Goal: Transaction & Acquisition: Purchase product/service

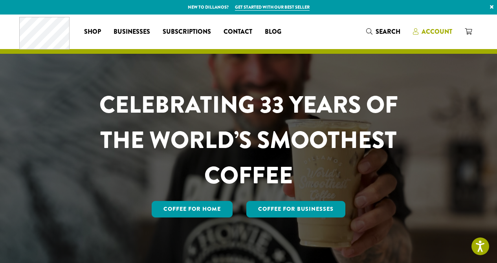
click at [433, 32] on span "Account" at bounding box center [436, 31] width 31 height 9
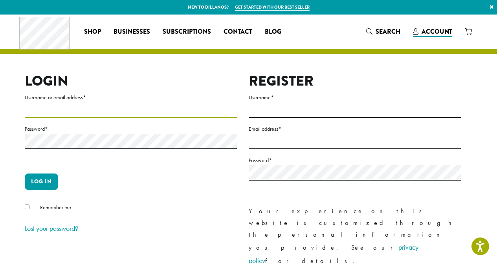
type input "**********"
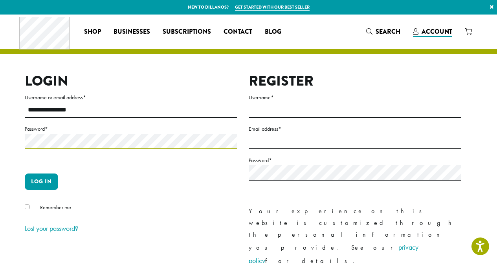
click at [41, 181] on button "Log in" at bounding box center [41, 182] width 33 height 16
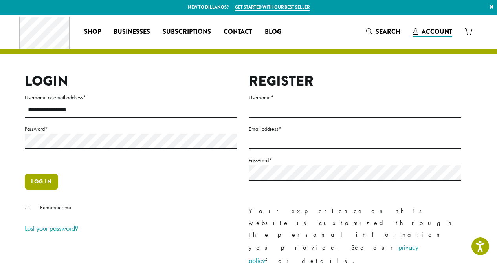
click at [34, 186] on button "Log in" at bounding box center [41, 182] width 33 height 16
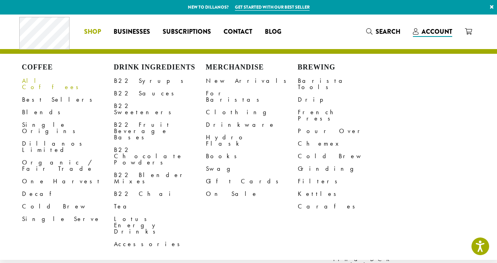
click at [33, 79] on link "All Coffees" at bounding box center [68, 84] width 92 height 19
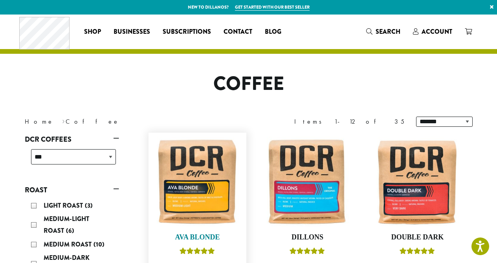
click at [212, 180] on img at bounding box center [197, 182] width 90 height 90
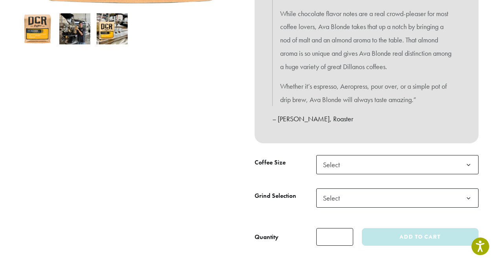
scroll to position [317, 0]
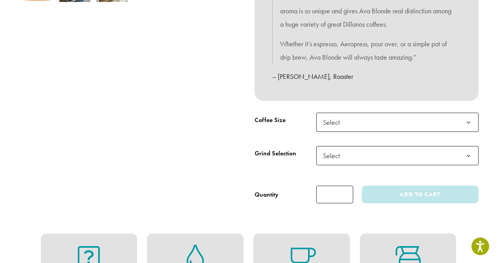
click at [390, 117] on span "Select" at bounding box center [397, 122] width 162 height 19
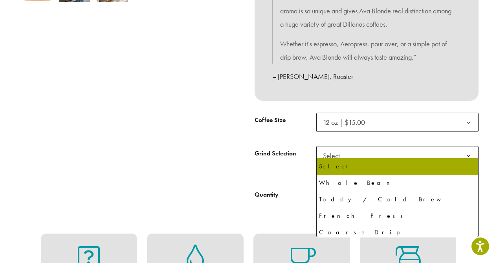
click at [375, 150] on span "Select" at bounding box center [397, 155] width 162 height 19
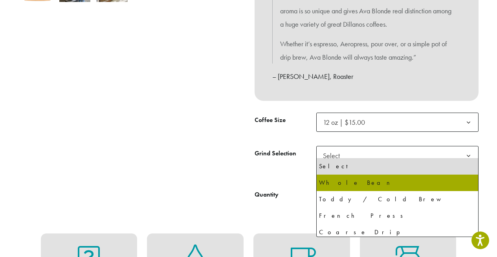
select select "*********"
select select "**********"
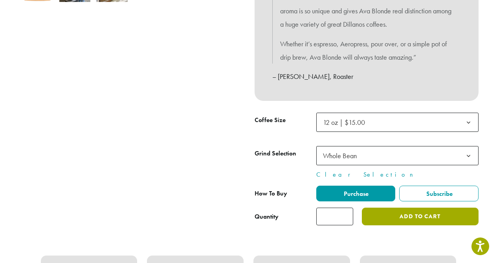
click at [399, 214] on button "Add to cart" at bounding box center [420, 217] width 116 height 18
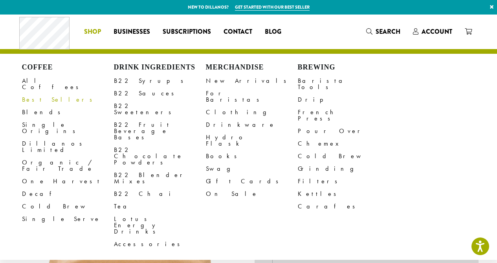
click at [38, 93] on link "Best Sellers" at bounding box center [68, 99] width 92 height 13
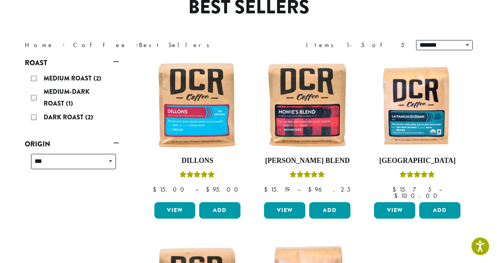
scroll to position [62, 0]
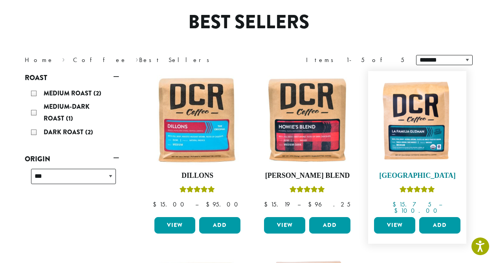
click at [424, 131] on img at bounding box center [417, 120] width 90 height 90
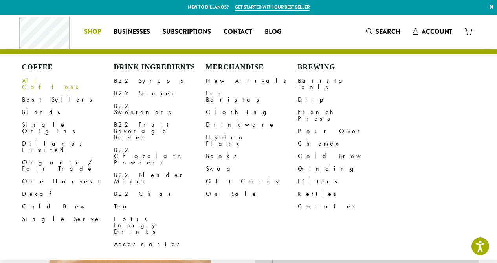
click at [28, 79] on link "All Coffees" at bounding box center [68, 84] width 92 height 19
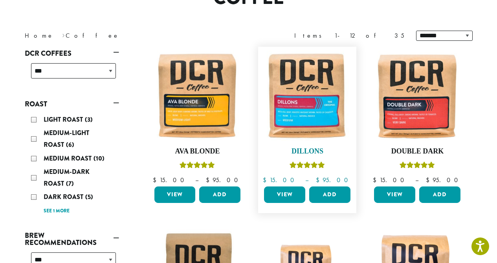
scroll to position [88, 0]
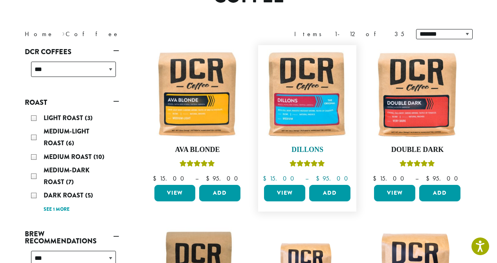
click at [312, 99] on img at bounding box center [307, 94] width 90 height 90
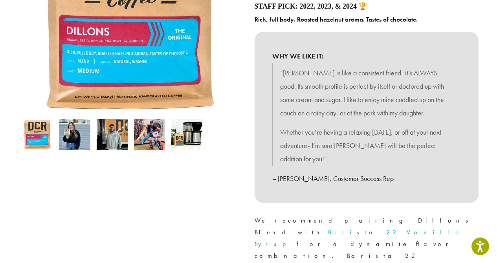
scroll to position [243, 0]
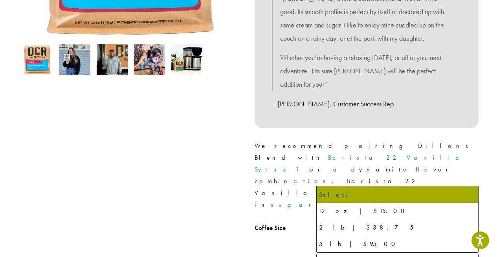
click at [363, 221] on span "Select" at bounding box center [397, 230] width 162 height 19
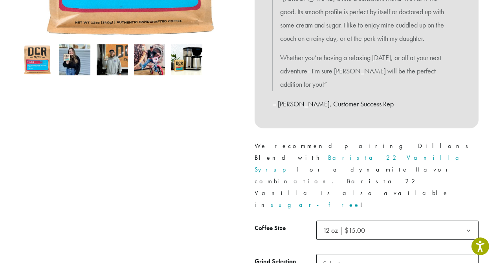
click at [364, 254] on span "Select" at bounding box center [397, 263] width 162 height 19
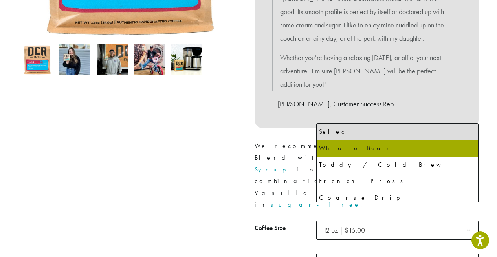
select select "*********"
select select "**********"
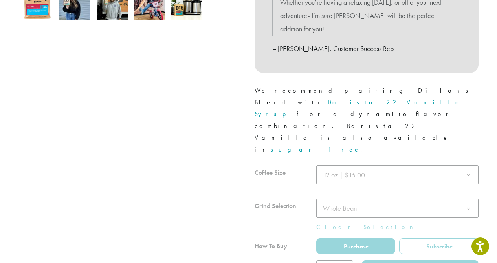
scroll to position [364, 0]
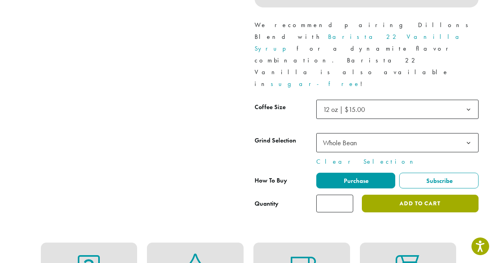
click at [432, 195] on button "Add to cart" at bounding box center [420, 204] width 116 height 18
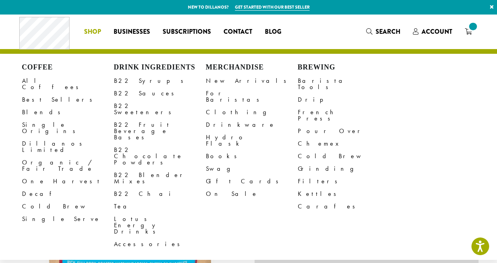
click at [99, 29] on span "Shop" at bounding box center [92, 32] width 17 height 10
click at [43, 80] on link "All Coffees" at bounding box center [68, 84] width 92 height 19
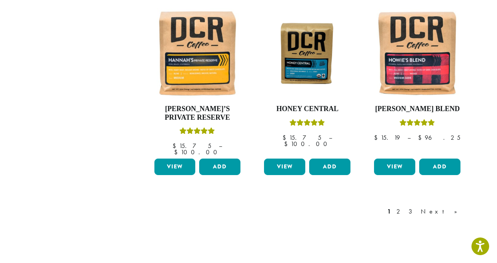
scroll to position [617, 0]
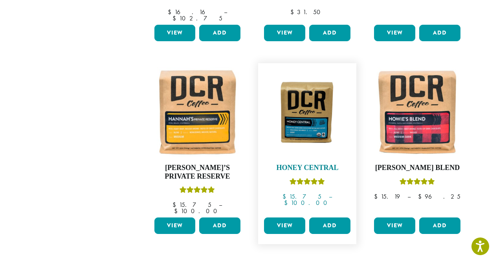
click at [294, 104] on img at bounding box center [307, 113] width 90 height 68
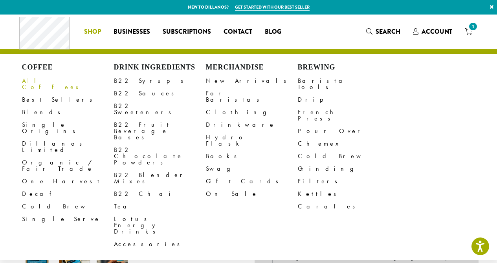
click at [46, 80] on link "All Coffees" at bounding box center [68, 84] width 92 height 19
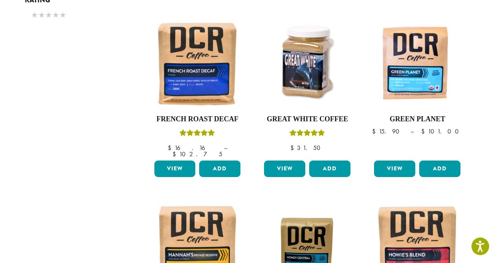
scroll to position [549, 0]
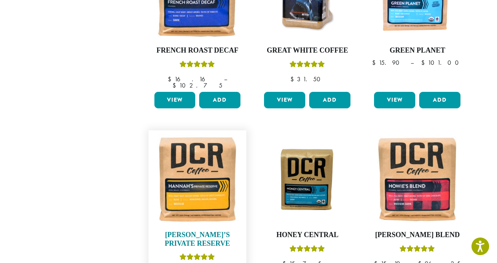
click at [218, 172] on img at bounding box center [197, 179] width 90 height 90
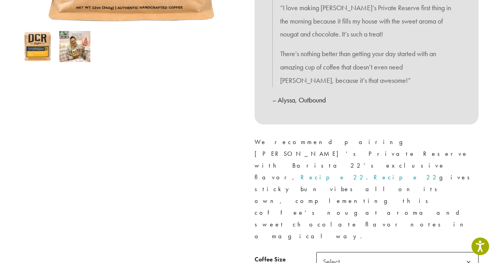
scroll to position [317, 0]
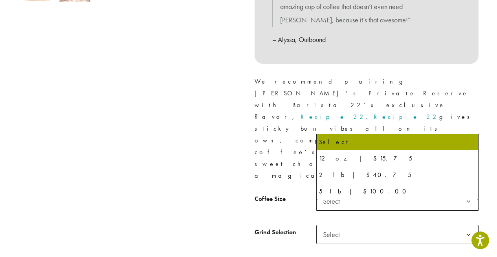
click at [368, 192] on span "Select" at bounding box center [397, 201] width 162 height 19
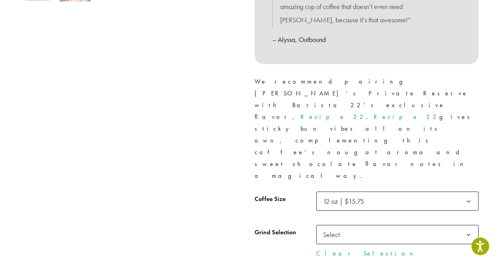
click at [367, 225] on span "Select" at bounding box center [397, 234] width 162 height 19
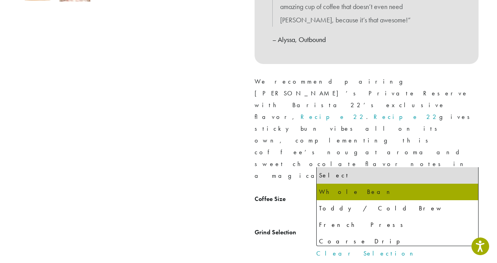
select select "*********"
select select "**********"
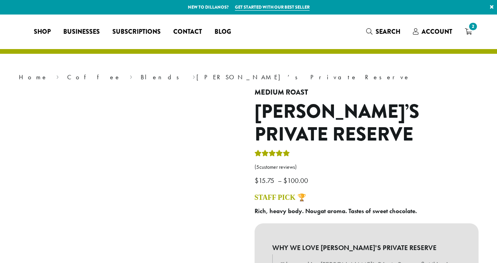
select select "*********"
select select "**********"
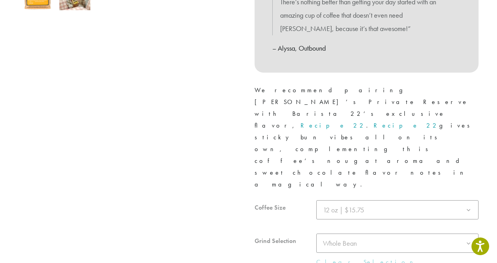
scroll to position [236, 0]
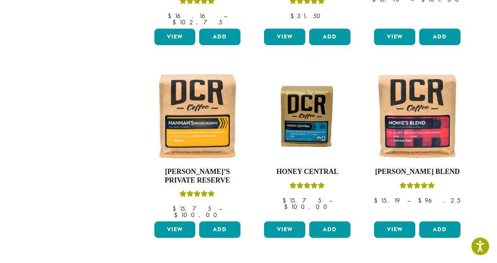
scroll to position [673, 0]
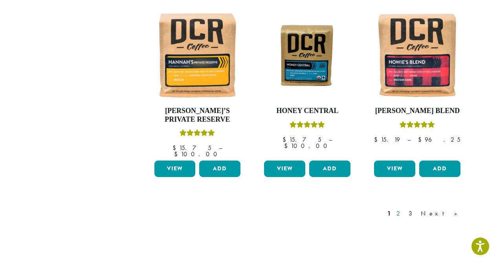
click at [404, 209] on link "2" at bounding box center [400, 213] width 10 height 9
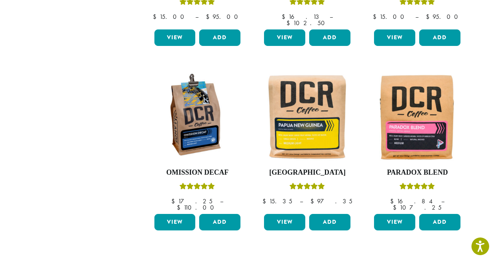
scroll to position [633, 0]
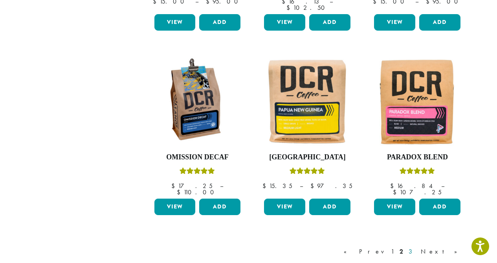
click at [417, 247] on link "3" at bounding box center [412, 251] width 10 height 9
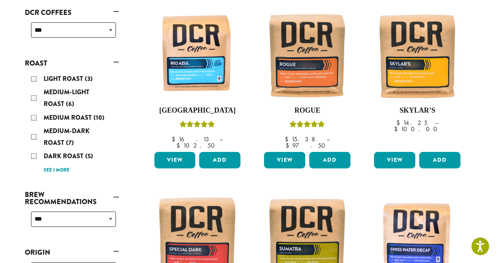
scroll to position [60, 0]
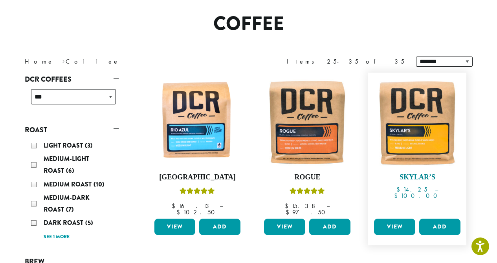
click at [434, 150] on img at bounding box center [417, 122] width 90 height 90
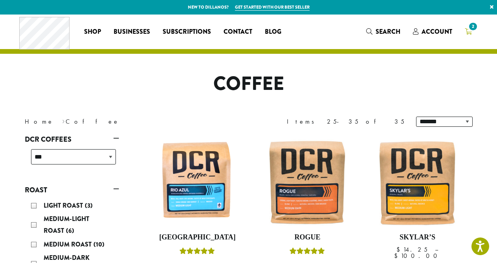
click at [472, 32] on link "2" at bounding box center [468, 31] width 20 height 13
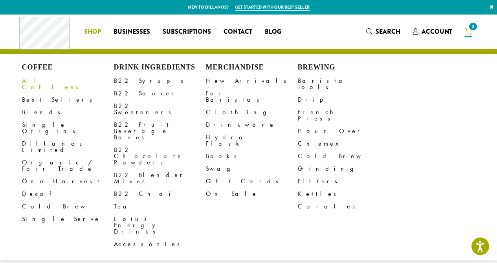
click at [37, 80] on link "All Coffees" at bounding box center [68, 84] width 92 height 19
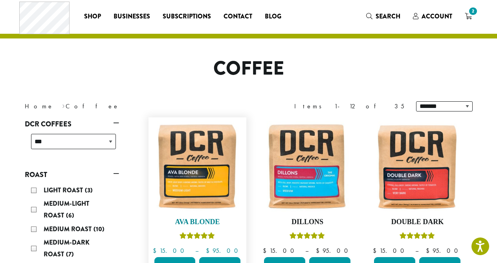
scroll to position [82, 0]
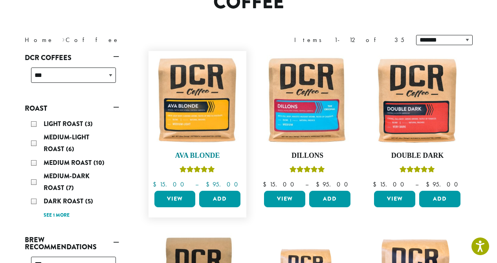
click at [199, 117] on img at bounding box center [197, 100] width 90 height 90
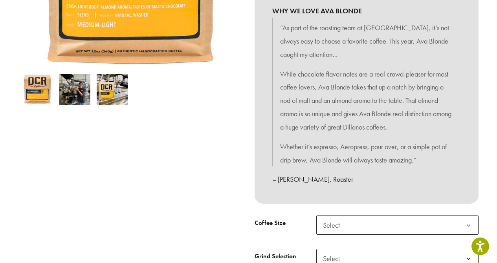
scroll to position [289, 0]
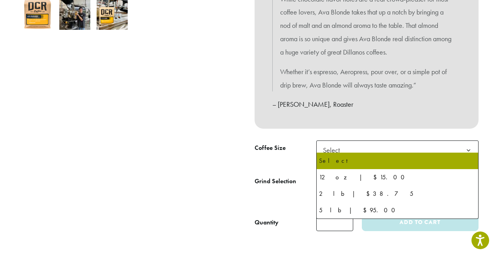
click at [349, 148] on span "Select" at bounding box center [397, 150] width 162 height 19
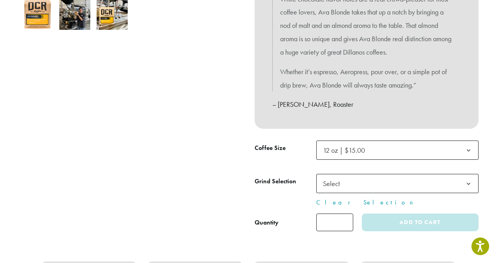
click at [348, 176] on span "Select" at bounding box center [397, 183] width 162 height 19
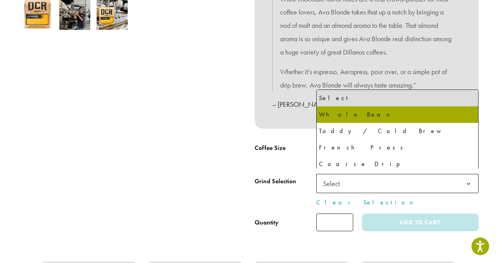
select select "*********"
select select "**********"
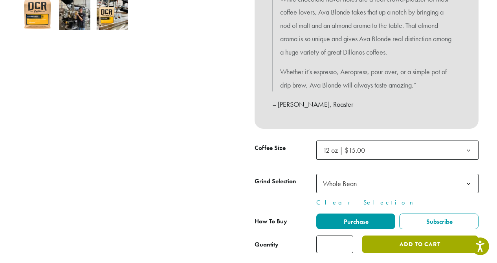
click at [430, 237] on button "Add to cart" at bounding box center [420, 245] width 116 height 18
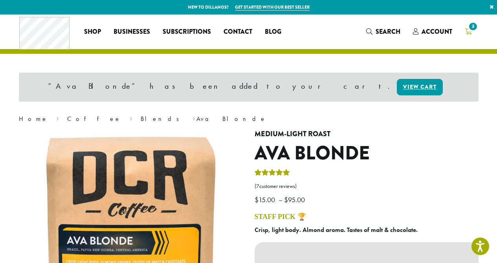
click at [472, 31] on span "3" at bounding box center [472, 26] width 11 height 11
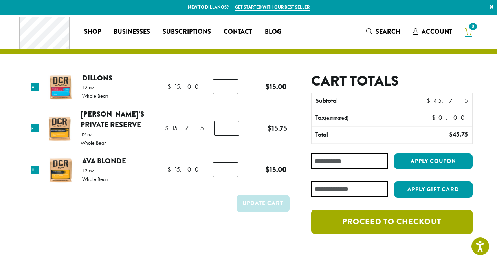
click at [392, 225] on link "Proceed to checkout" at bounding box center [391, 222] width 161 height 24
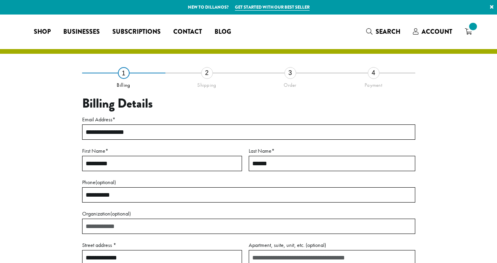
select select "**"
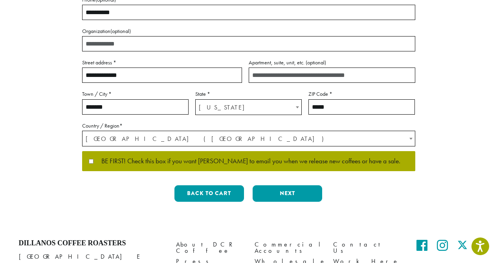
scroll to position [191, 0]
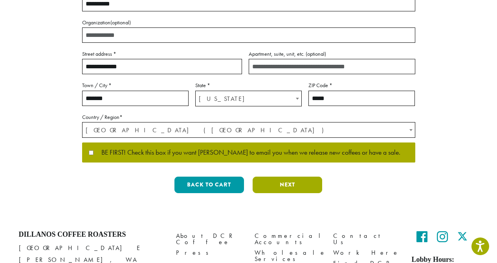
click at [294, 181] on button "Next" at bounding box center [288, 185] width 70 height 16
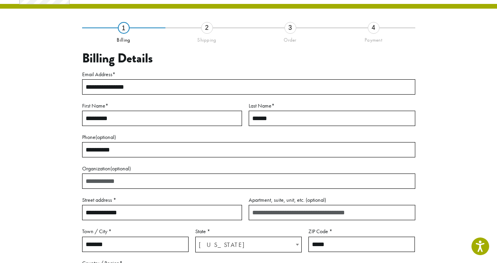
scroll to position [45, 0]
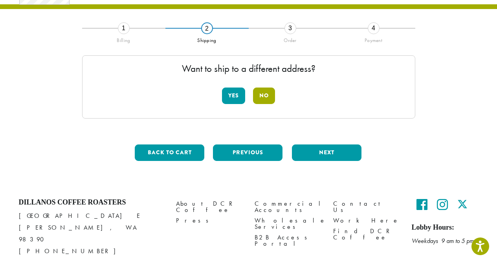
click at [267, 95] on button "No" at bounding box center [264, 96] width 22 height 16
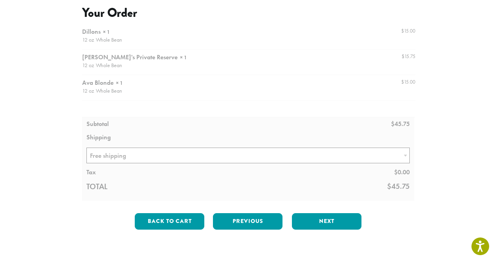
scroll to position [131, 0]
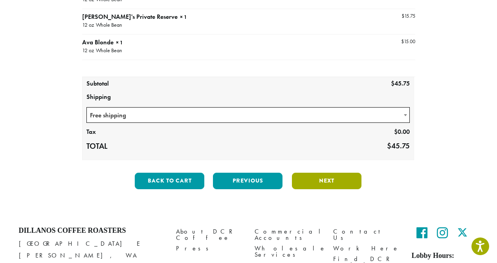
click at [338, 179] on button "Next" at bounding box center [327, 181] width 70 height 16
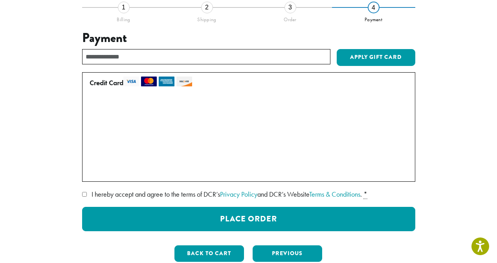
scroll to position [67, 0]
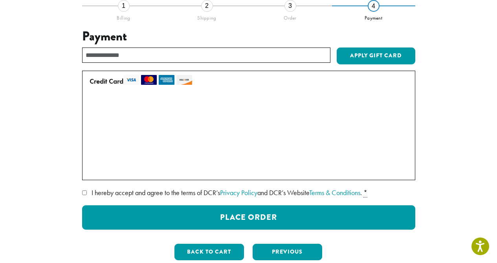
click at [188, 153] on span "• • • 4823 (expires 06/25)" at bounding box center [151, 152] width 102 height 9
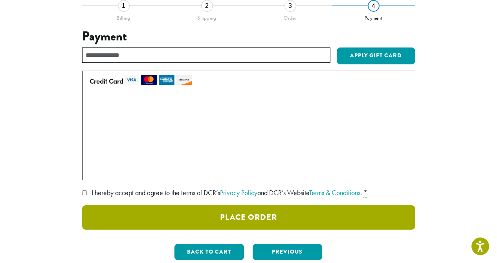
click at [269, 219] on button "Place Order" at bounding box center [248, 217] width 333 height 24
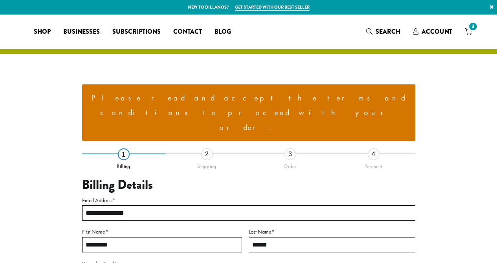
select select "**"
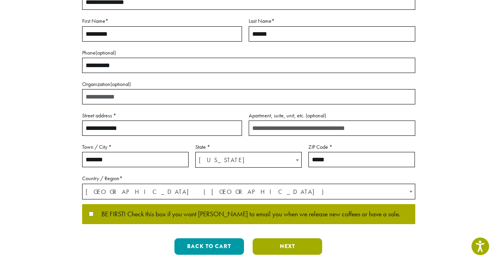
click at [302, 238] on button "Next" at bounding box center [288, 246] width 70 height 16
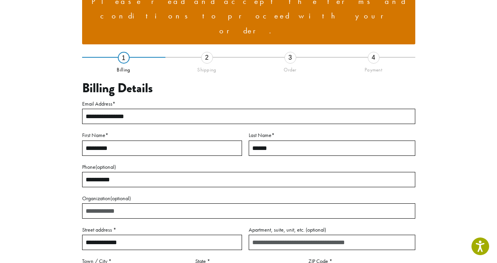
scroll to position [96, 0]
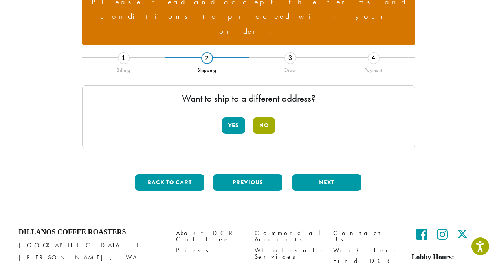
click at [266, 117] on button "No" at bounding box center [264, 125] width 22 height 16
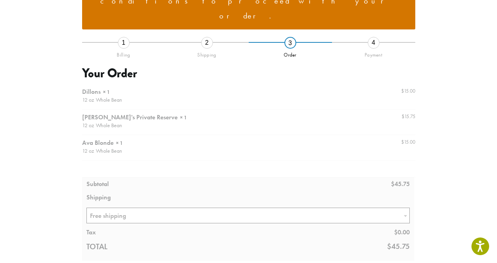
scroll to position [179, 0]
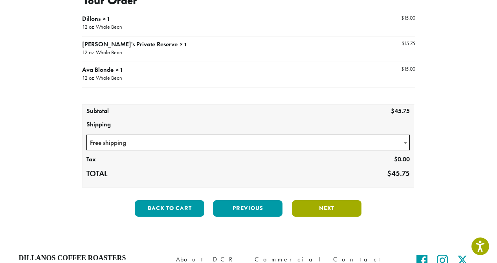
click at [345, 200] on button "Next" at bounding box center [327, 208] width 70 height 16
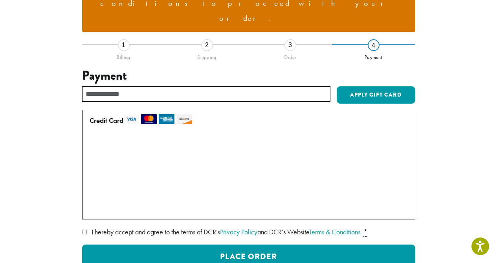
scroll to position [124, 0]
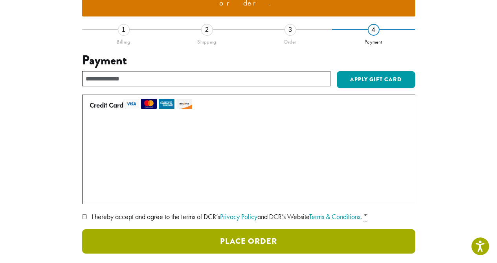
click at [274, 229] on button "Place Order" at bounding box center [248, 241] width 333 height 24
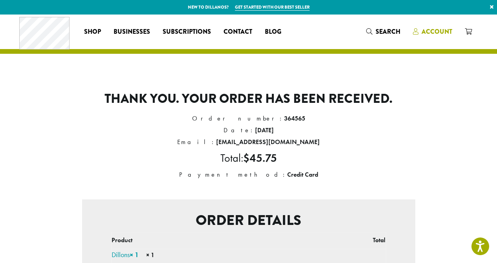
click at [448, 32] on span "Account" at bounding box center [436, 31] width 31 height 9
